Goal: Navigation & Orientation: Find specific page/section

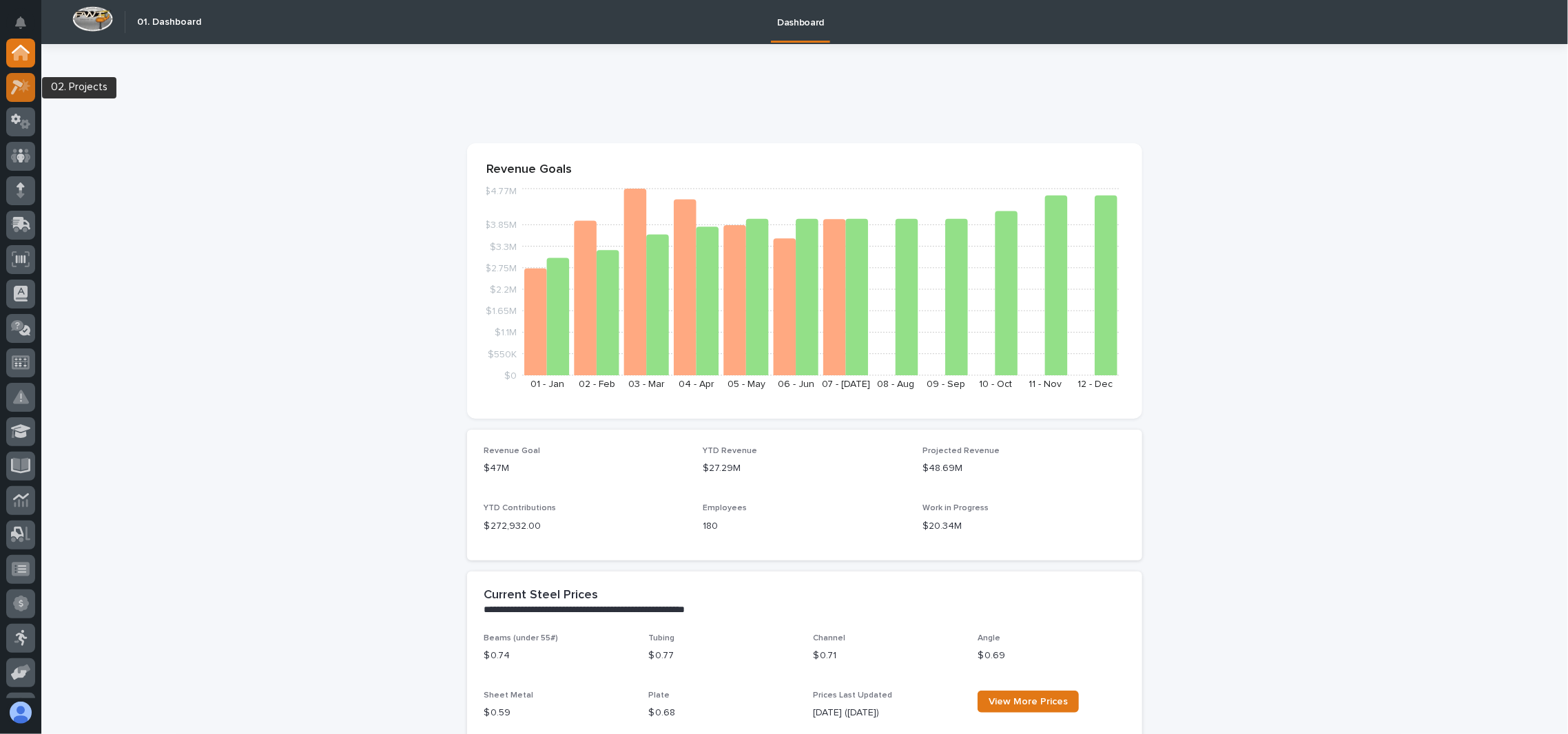
click at [24, 89] on icon at bounding box center [21, 87] width 20 height 16
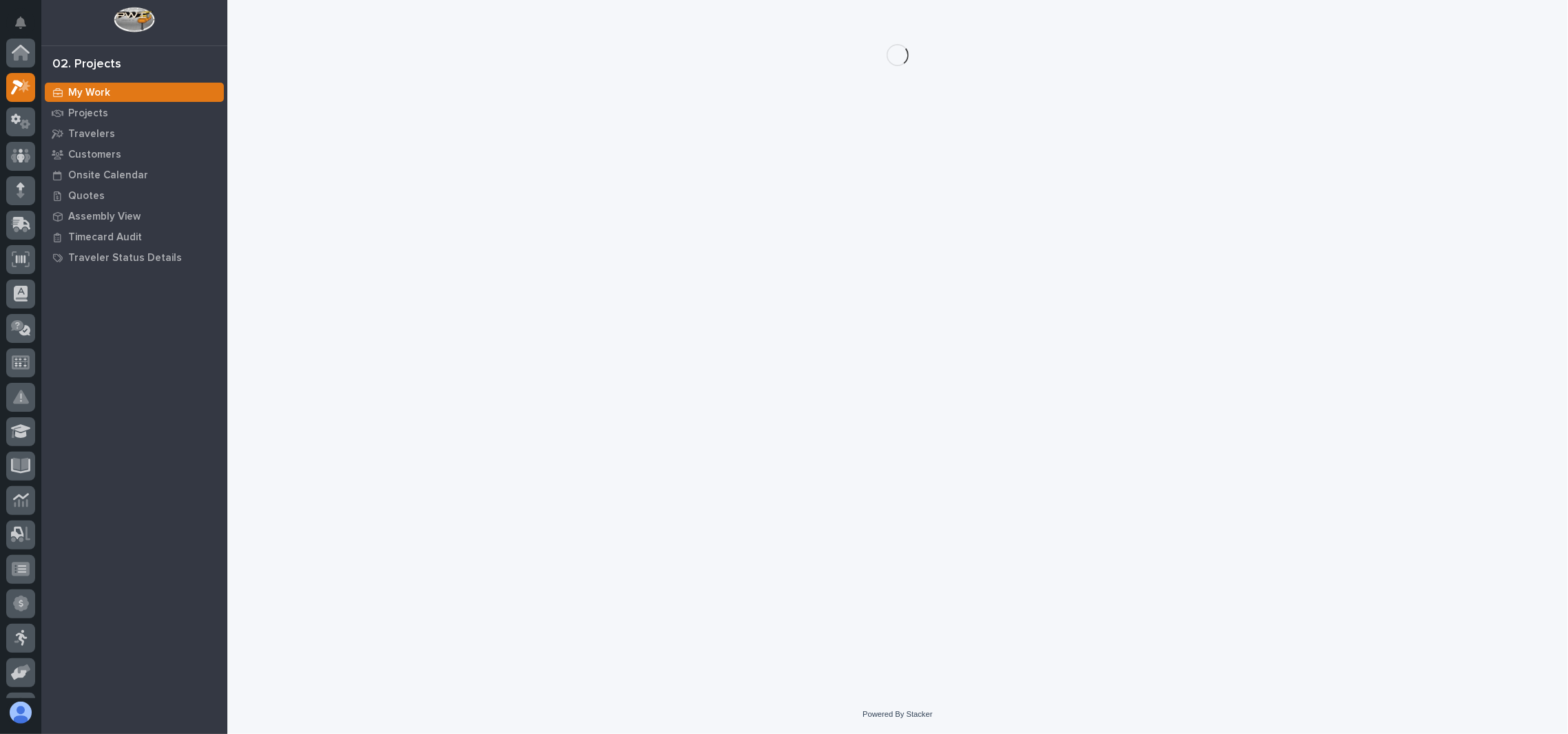
scroll to position [33, 0]
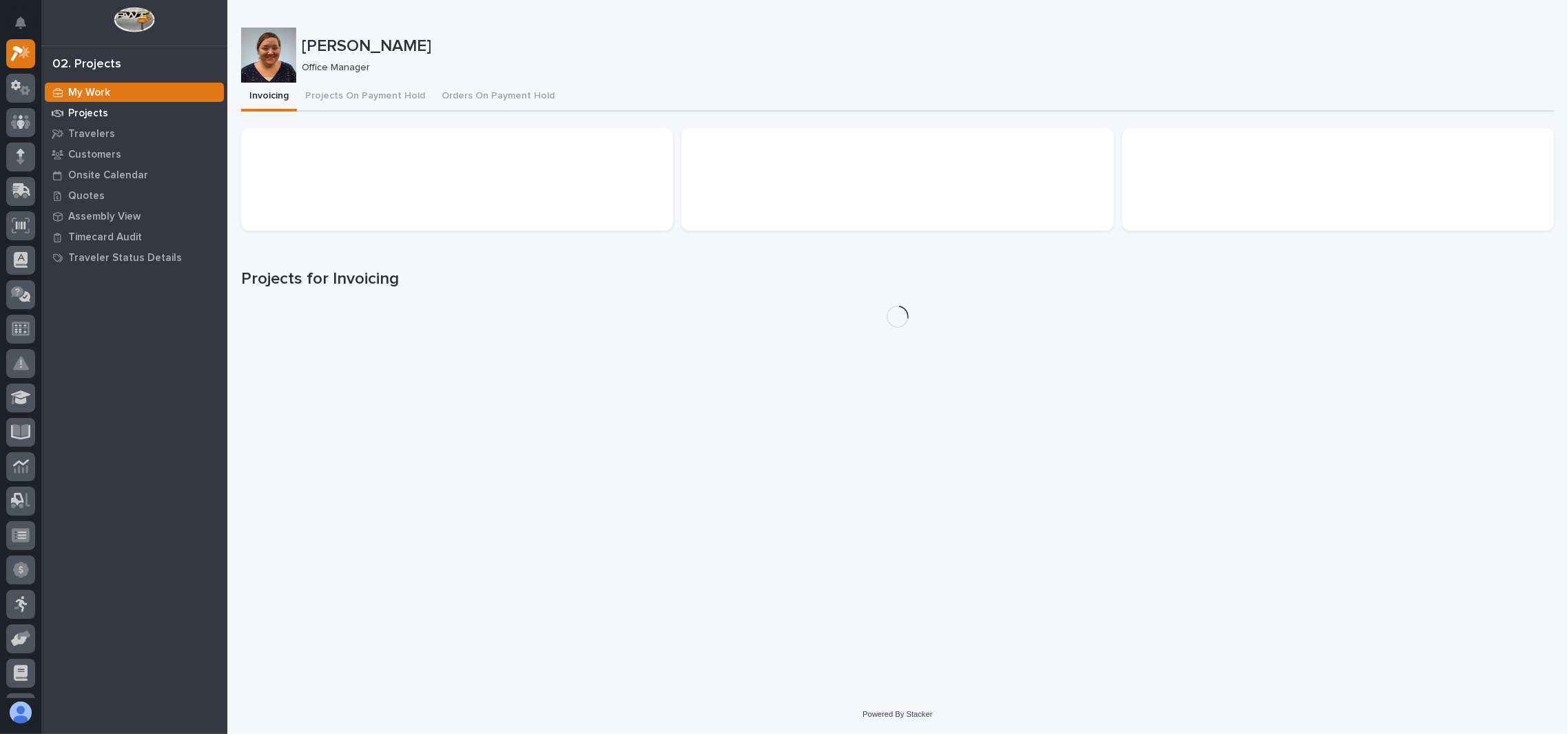
click at [122, 117] on div "Projects" at bounding box center [134, 113] width 180 height 19
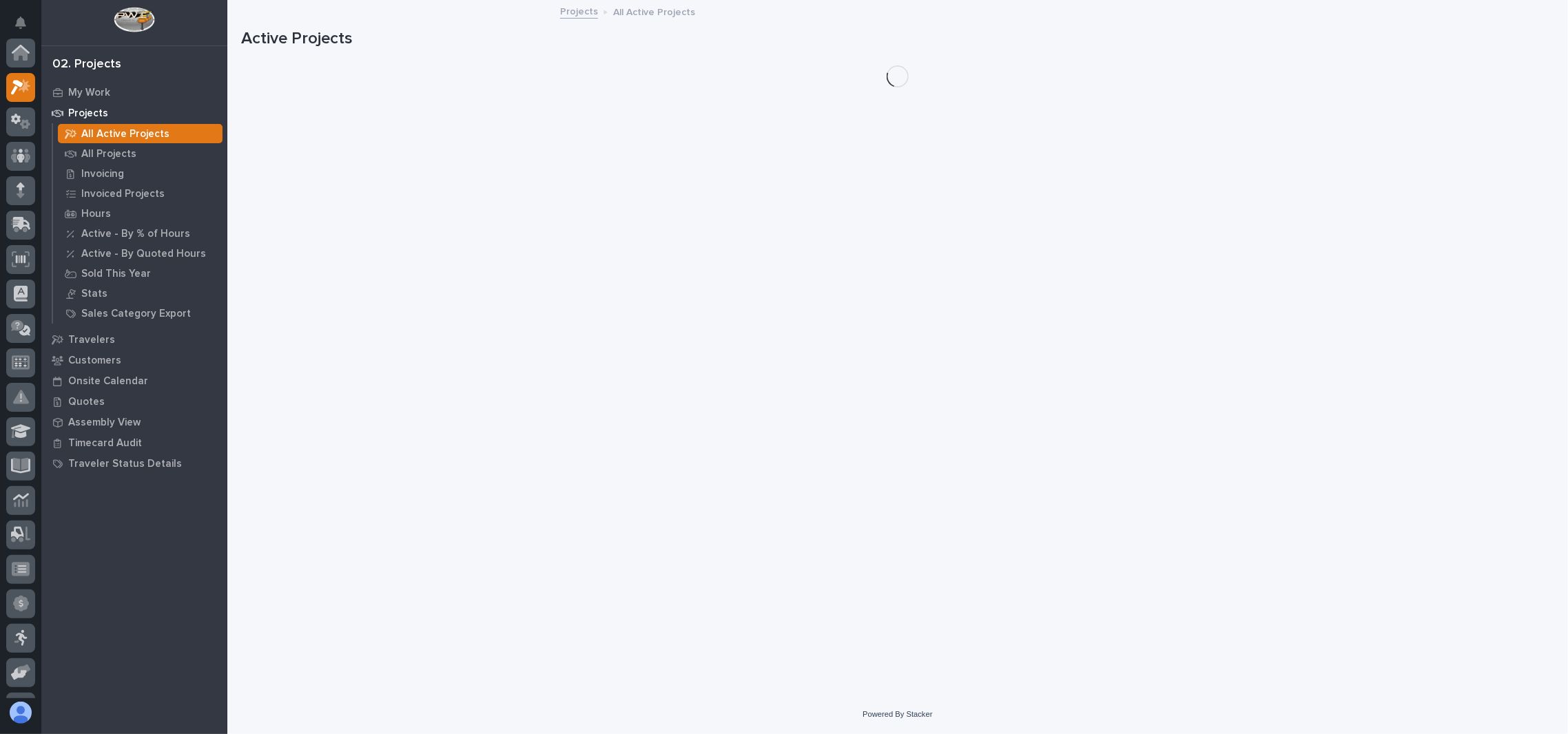
scroll to position [33, 0]
click at [118, 146] on div "All Projects" at bounding box center [140, 153] width 165 height 19
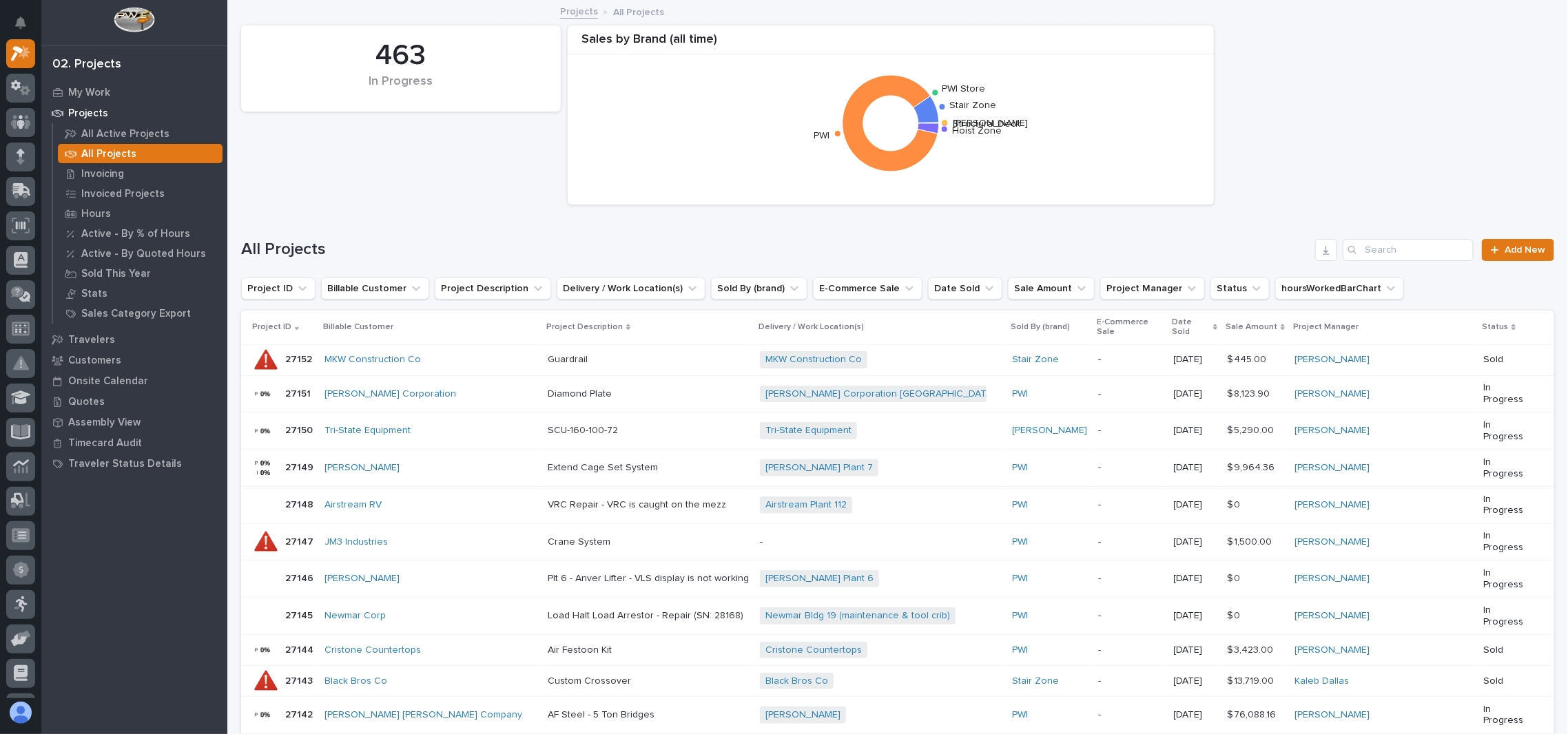
click at [402, 217] on div "All Projects Add New" at bounding box center [898, 243] width 1314 height 66
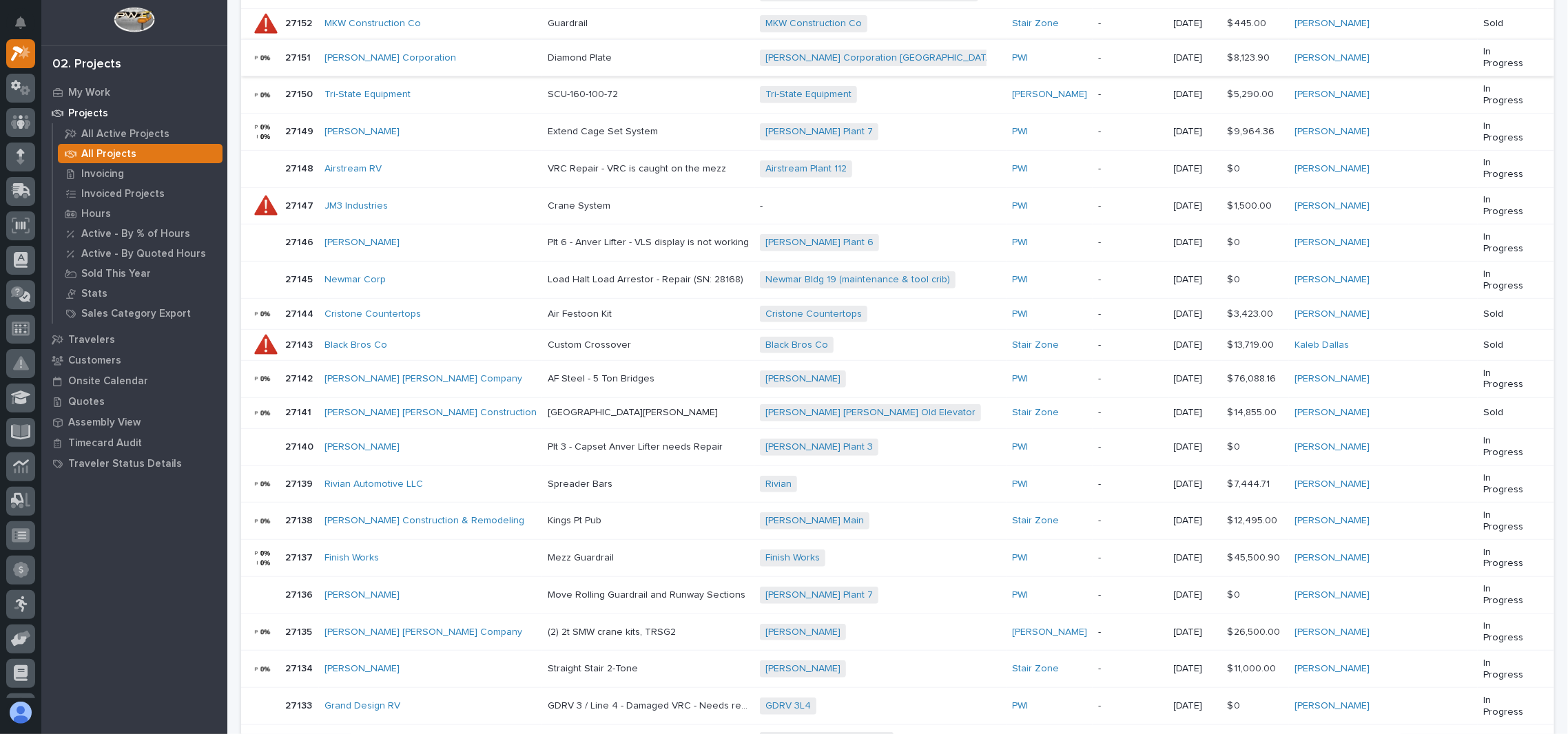
scroll to position [0, 0]
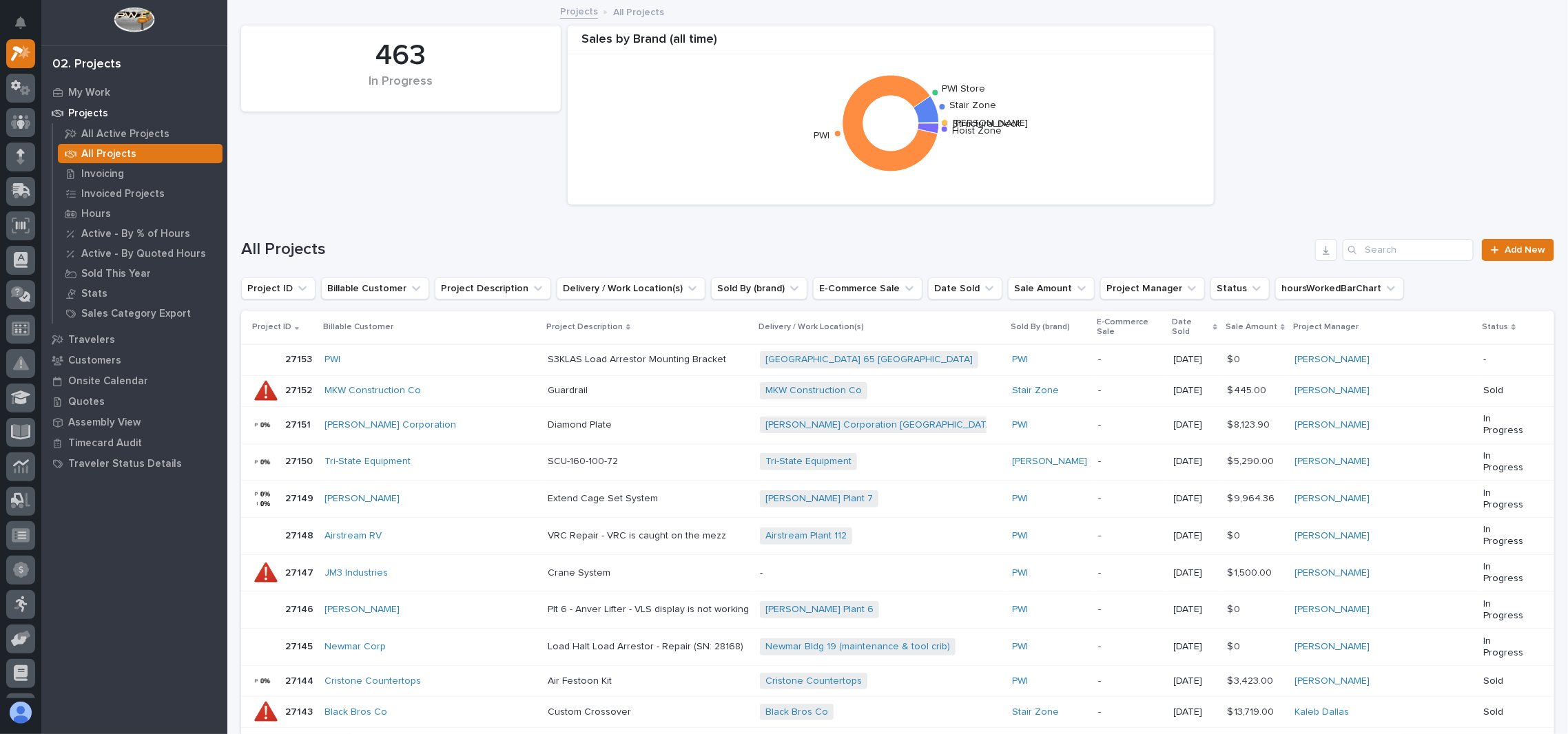
click at [424, 178] on div "463 In Progress Sales by Brand (all time) Structural Deck [PERSON_NAME] Stair Z…" at bounding box center [898, 115] width 1327 height 193
click at [385, 151] on div "463 In Progress Sales by Brand (all time) Structural Deck [PERSON_NAME] Stair Z…" at bounding box center [898, 115] width 1327 height 193
click at [439, 194] on div "463 In Progress Sales by Brand (all time) Structural Deck [PERSON_NAME] Stair Z…" at bounding box center [898, 115] width 1327 height 193
click at [506, 194] on div "463 In Progress Sales by Brand (all time) Structural Deck [PERSON_NAME] Stair Z…" at bounding box center [898, 115] width 1327 height 193
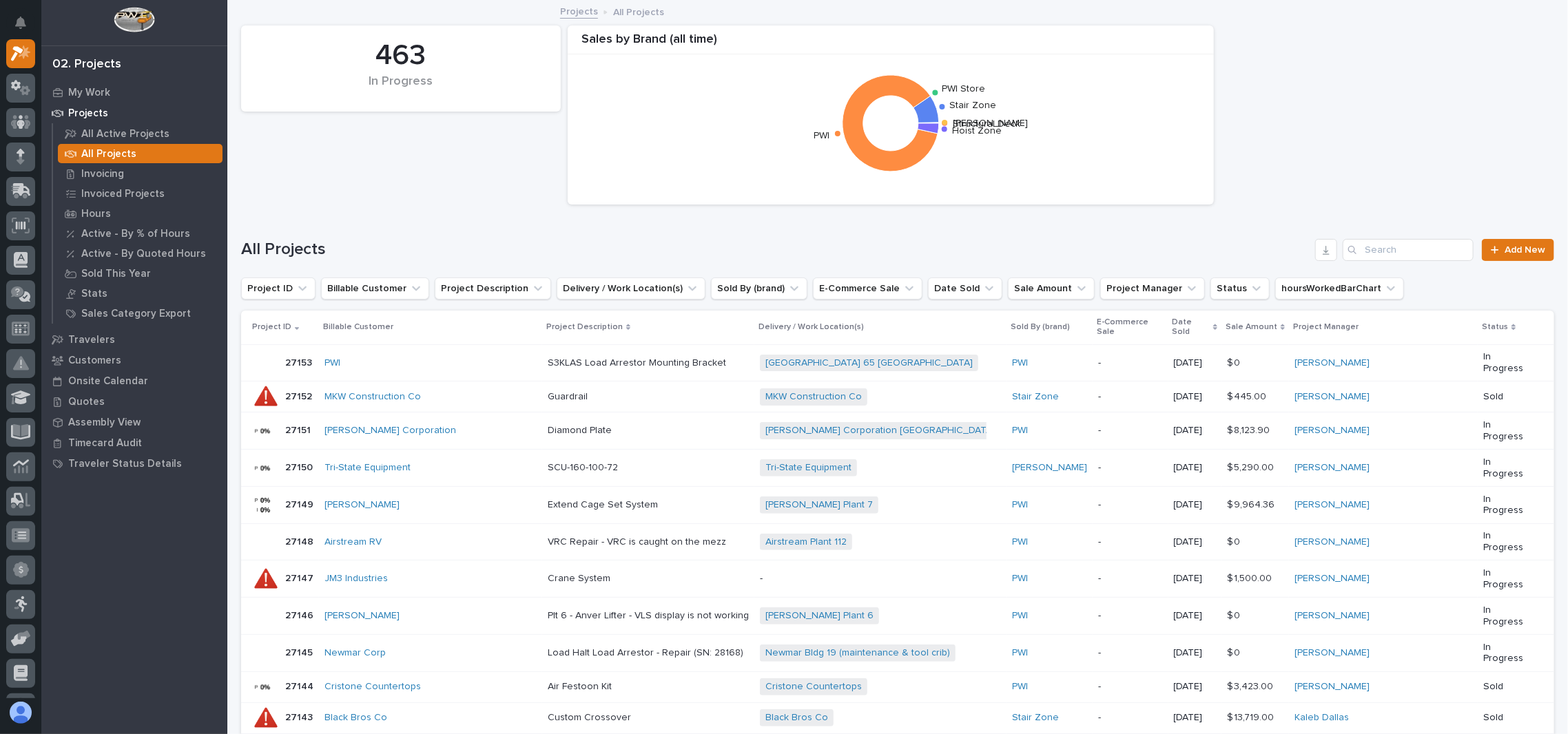
click at [468, 211] on div "All Projects Add New" at bounding box center [898, 243] width 1314 height 66
